Goal: Transaction & Acquisition: Purchase product/service

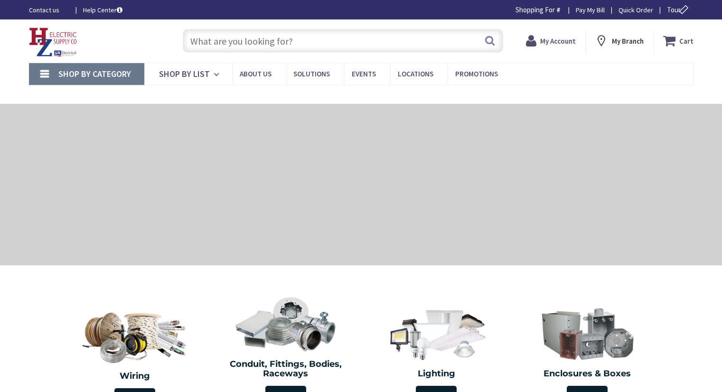
click at [213, 45] on input "text" at bounding box center [343, 41] width 320 height 24
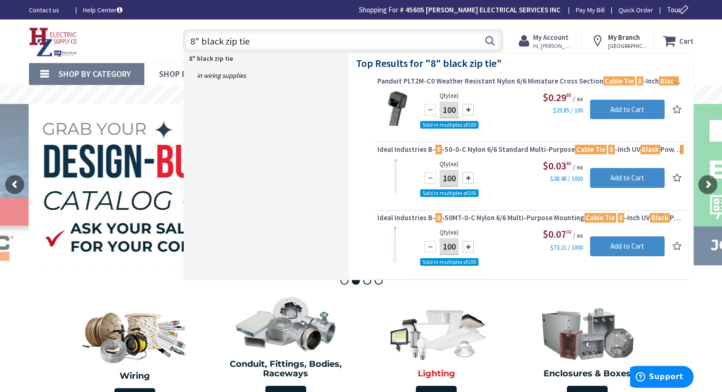
type input "8" black zip tie"
click at [235, 76] on link "in Wiring Supplies" at bounding box center [266, 75] width 165 height 15
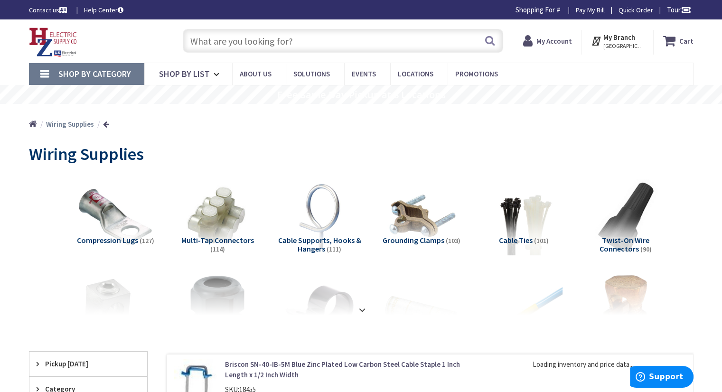
click at [522, 237] on span "Cable Ties" at bounding box center [516, 239] width 34 height 9
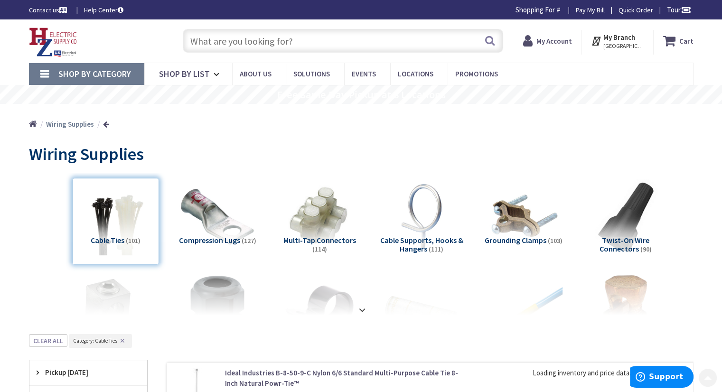
scroll to position [334, 0]
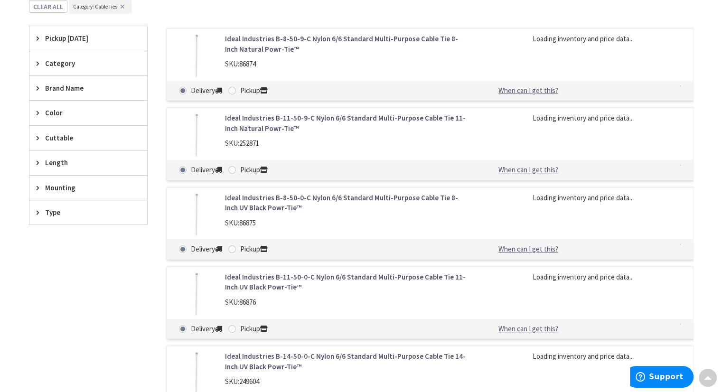
click at [59, 108] on span "Color" at bounding box center [83, 113] width 77 height 10
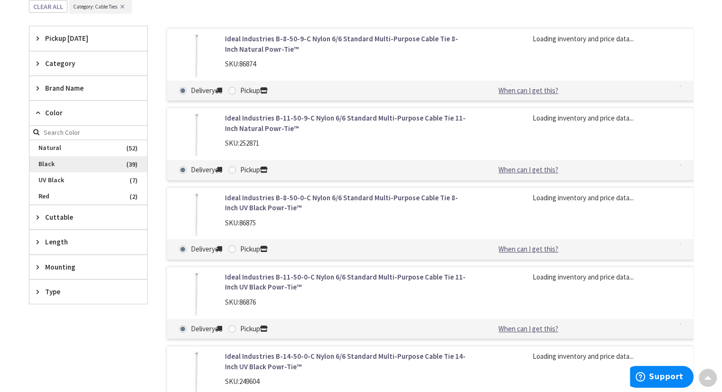
click at [50, 159] on span "Black" at bounding box center [88, 164] width 118 height 16
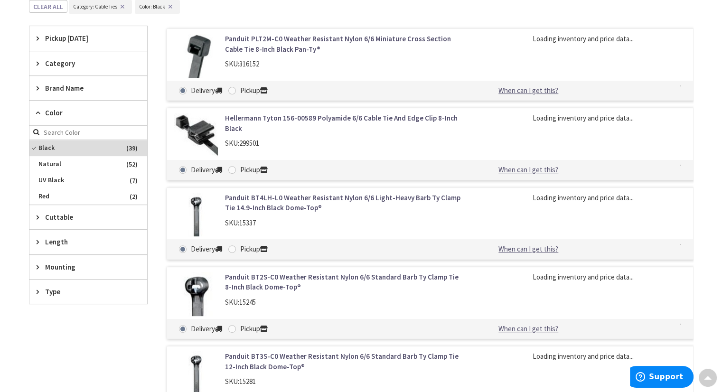
scroll to position [335, 0]
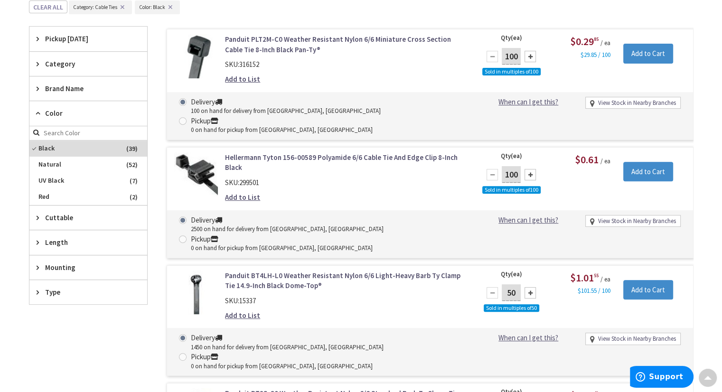
click at [65, 239] on span "Length" at bounding box center [83, 242] width 77 height 10
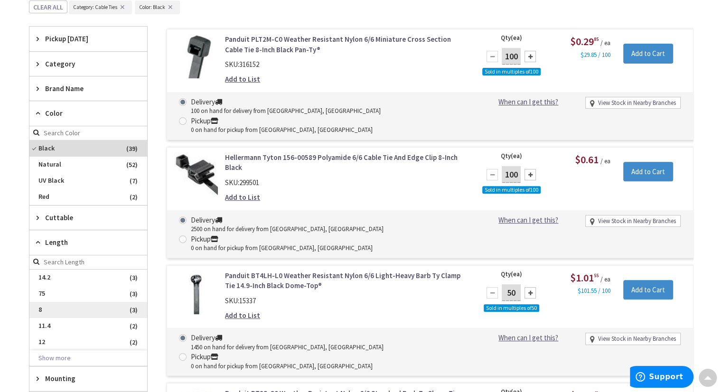
click at [40, 308] on span "8" at bounding box center [88, 310] width 118 height 16
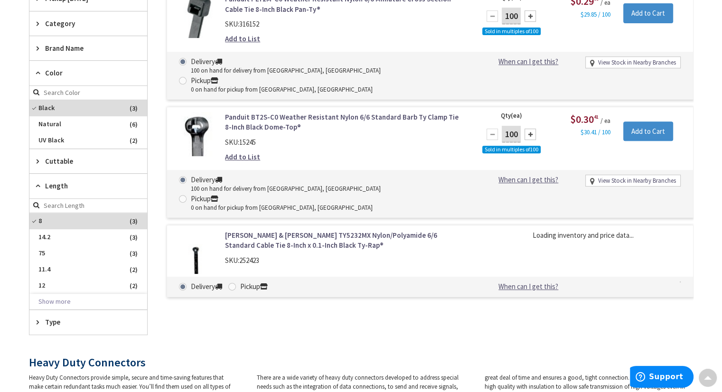
scroll to position [295, 0]
